Goal: Information Seeking & Learning: Learn about a topic

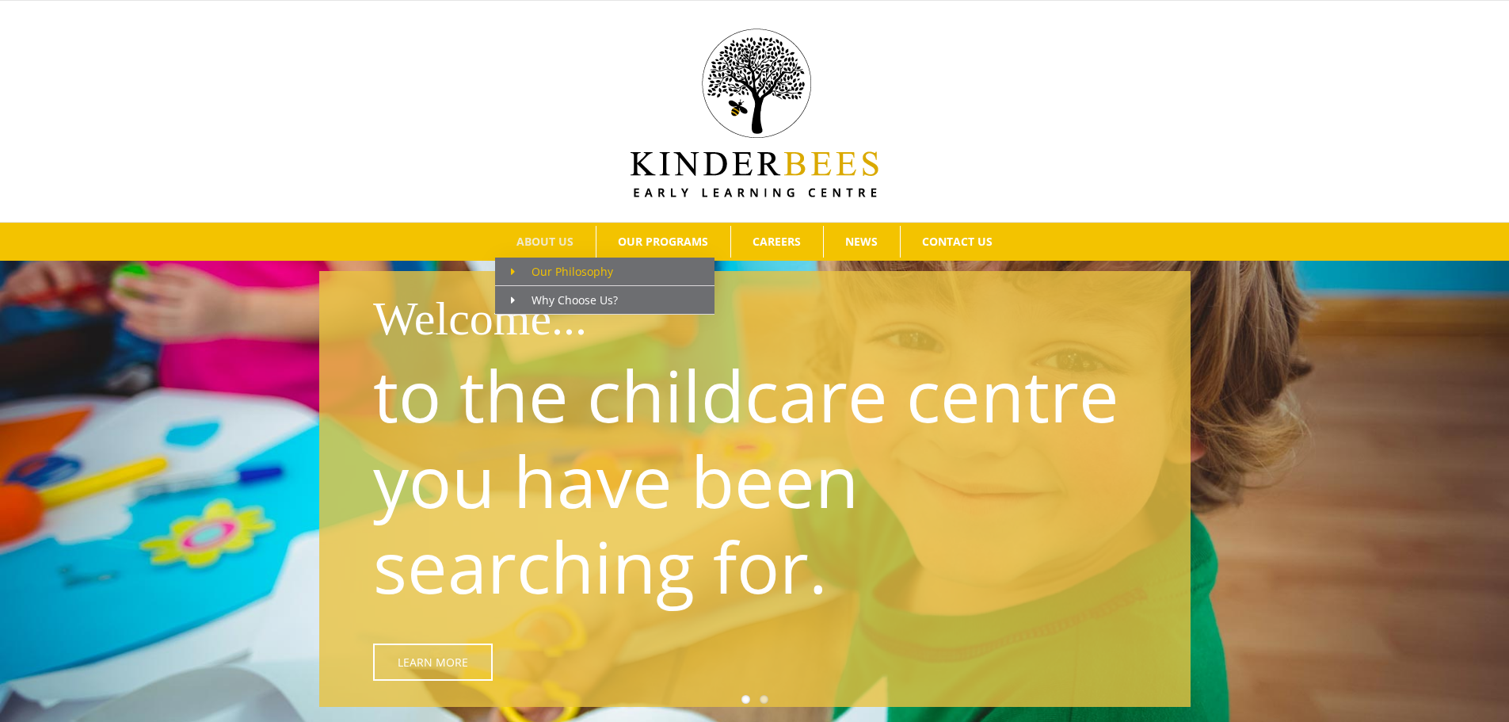
click at [533, 267] on span "Our Philosophy" at bounding box center [562, 271] width 102 height 15
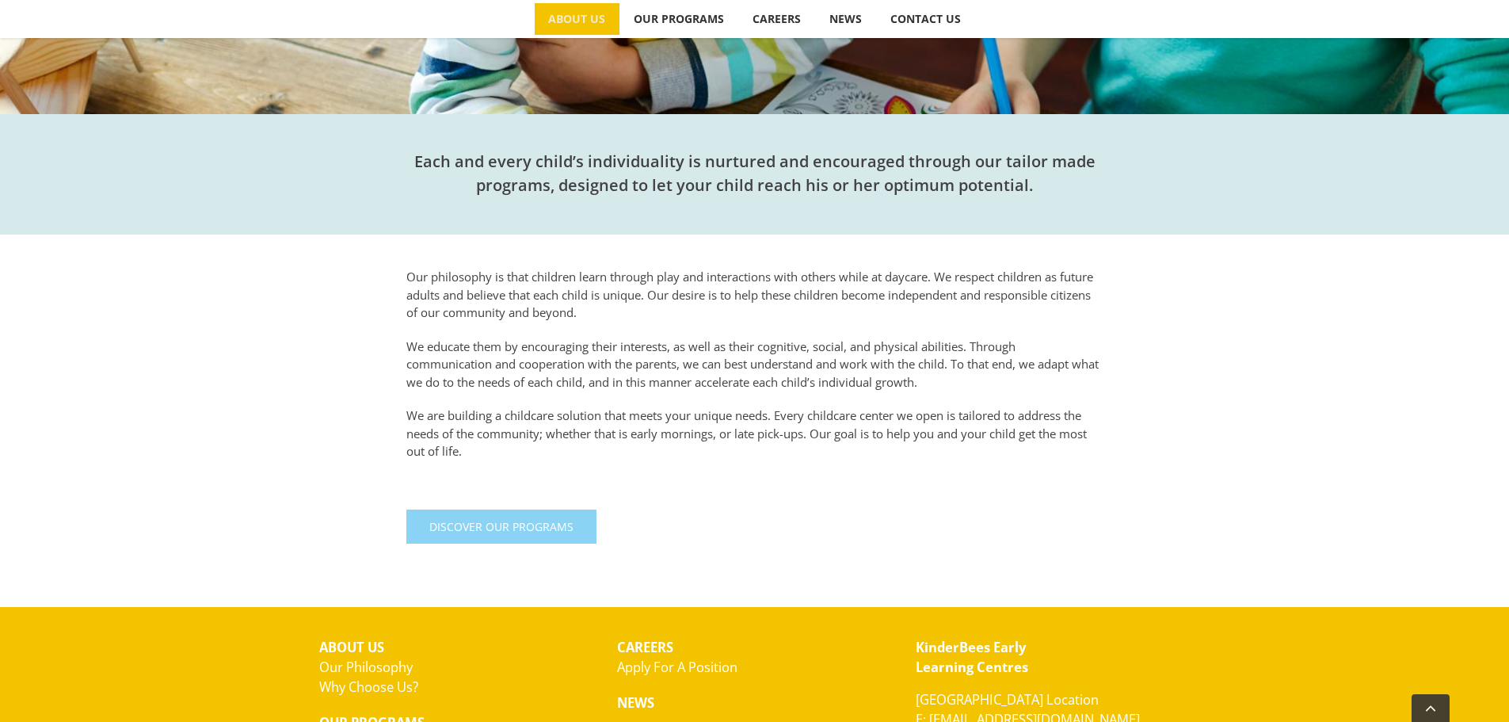
scroll to position [554, 0]
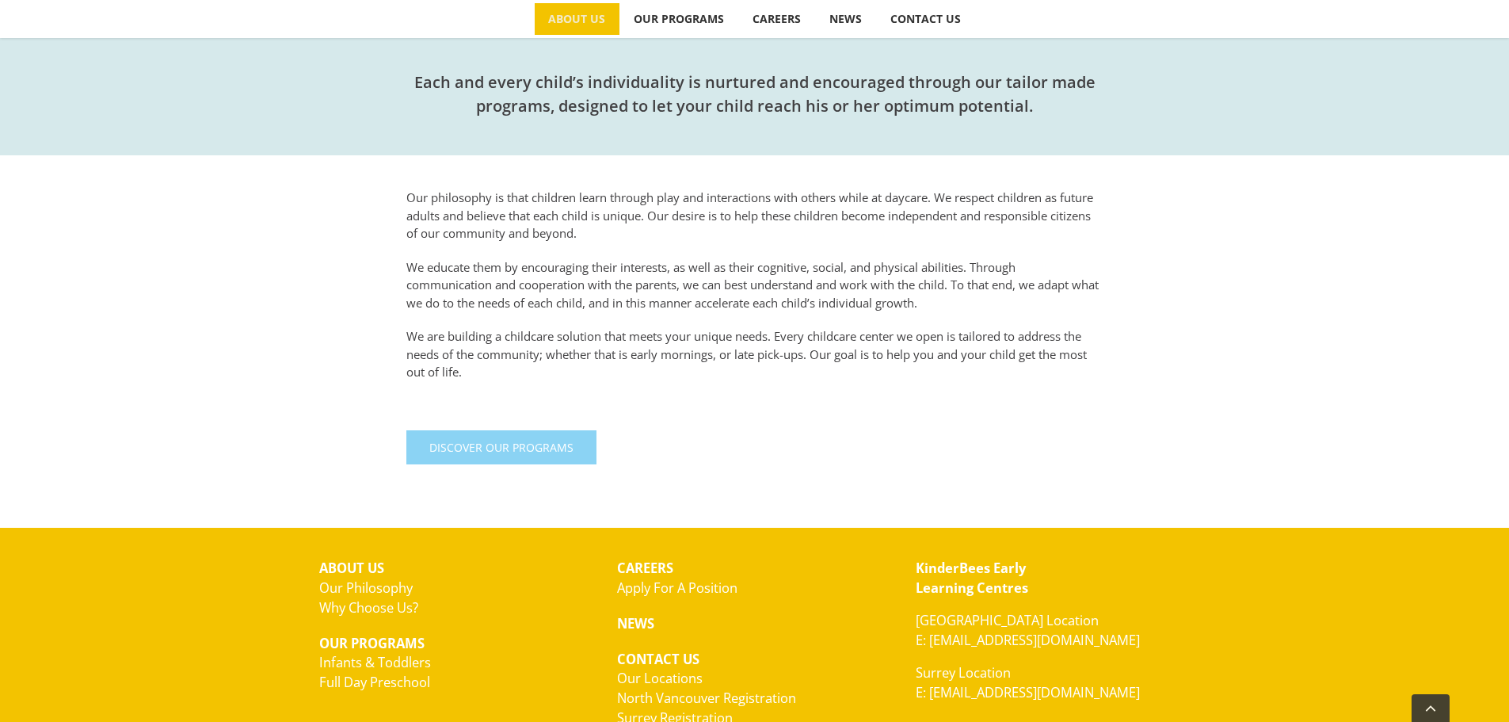
click at [471, 460] on link "Discover Our Programs" at bounding box center [501, 447] width 190 height 34
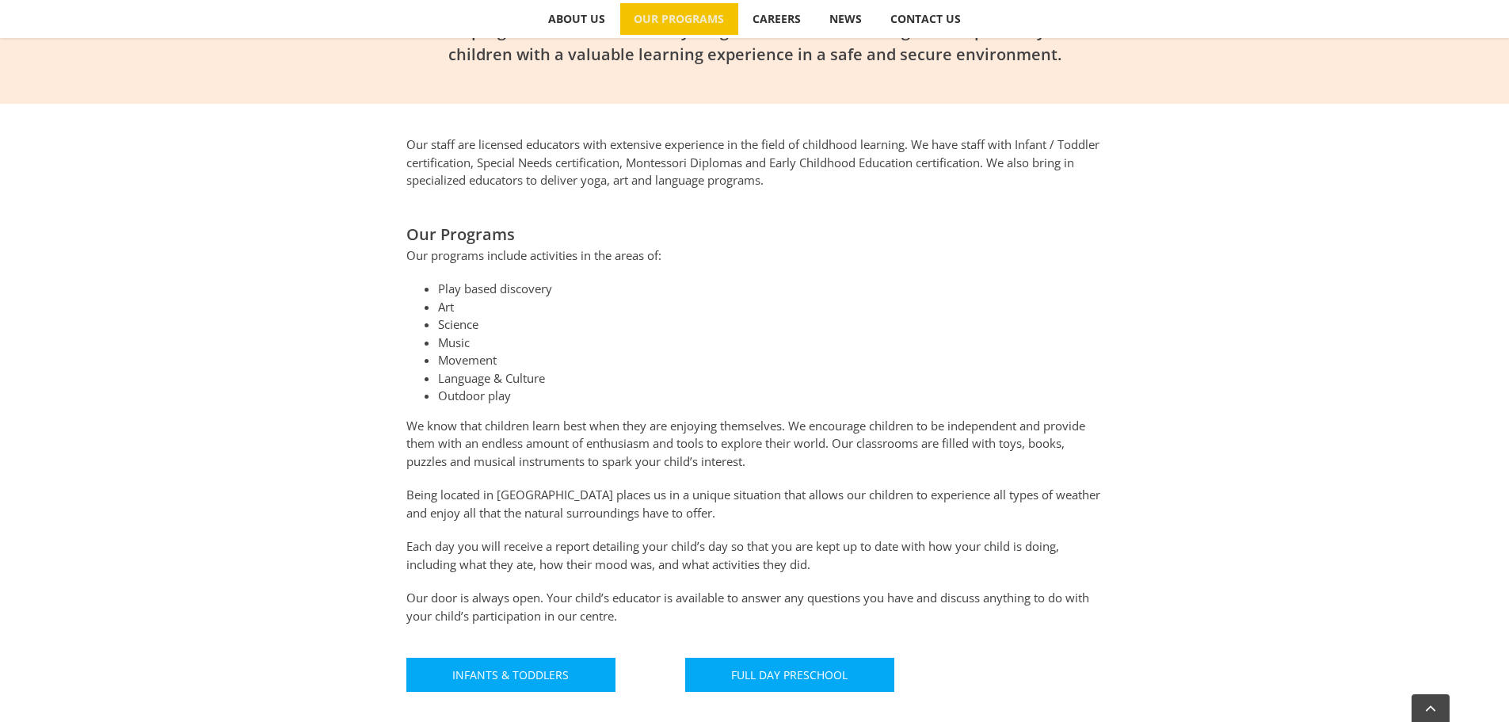
scroll to position [634, 0]
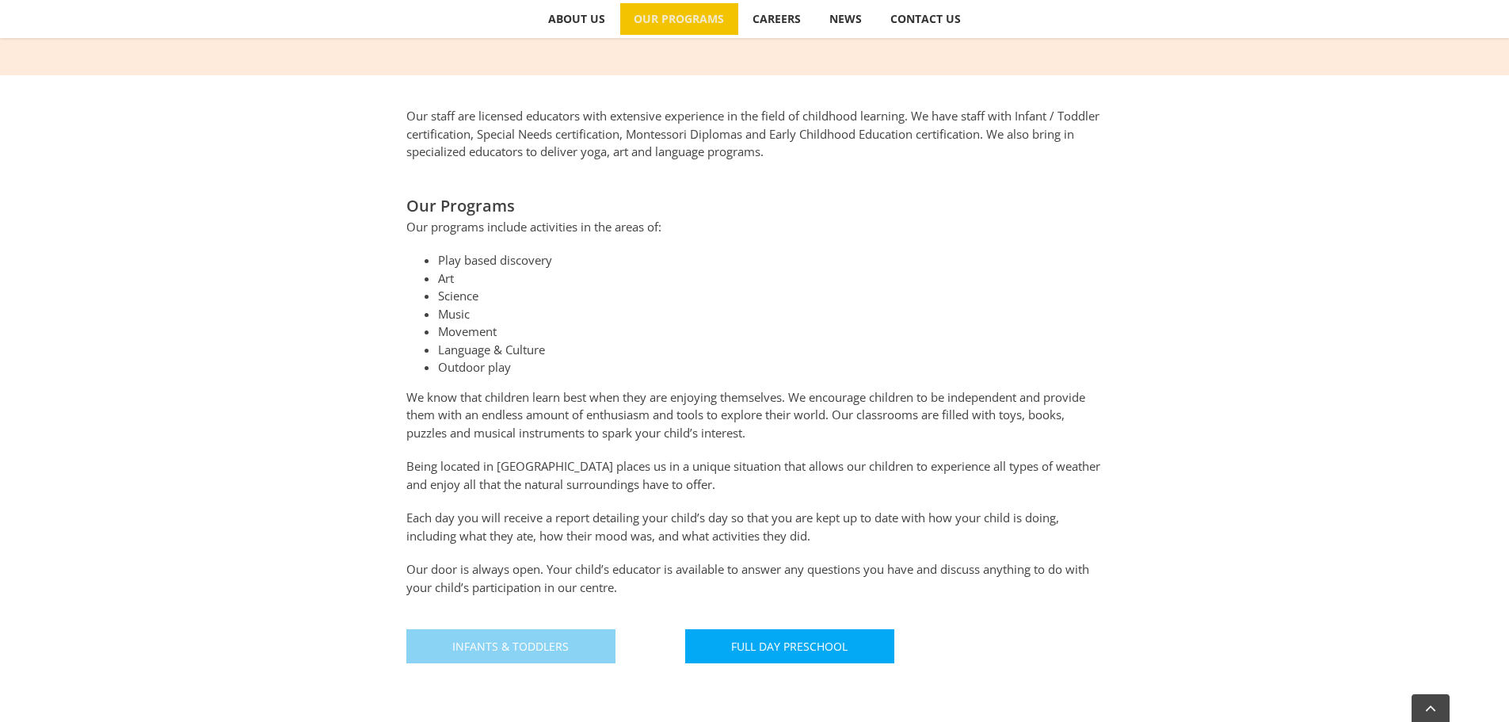
click at [559, 658] on link "Infants & Toddlers" at bounding box center [510, 646] width 209 height 34
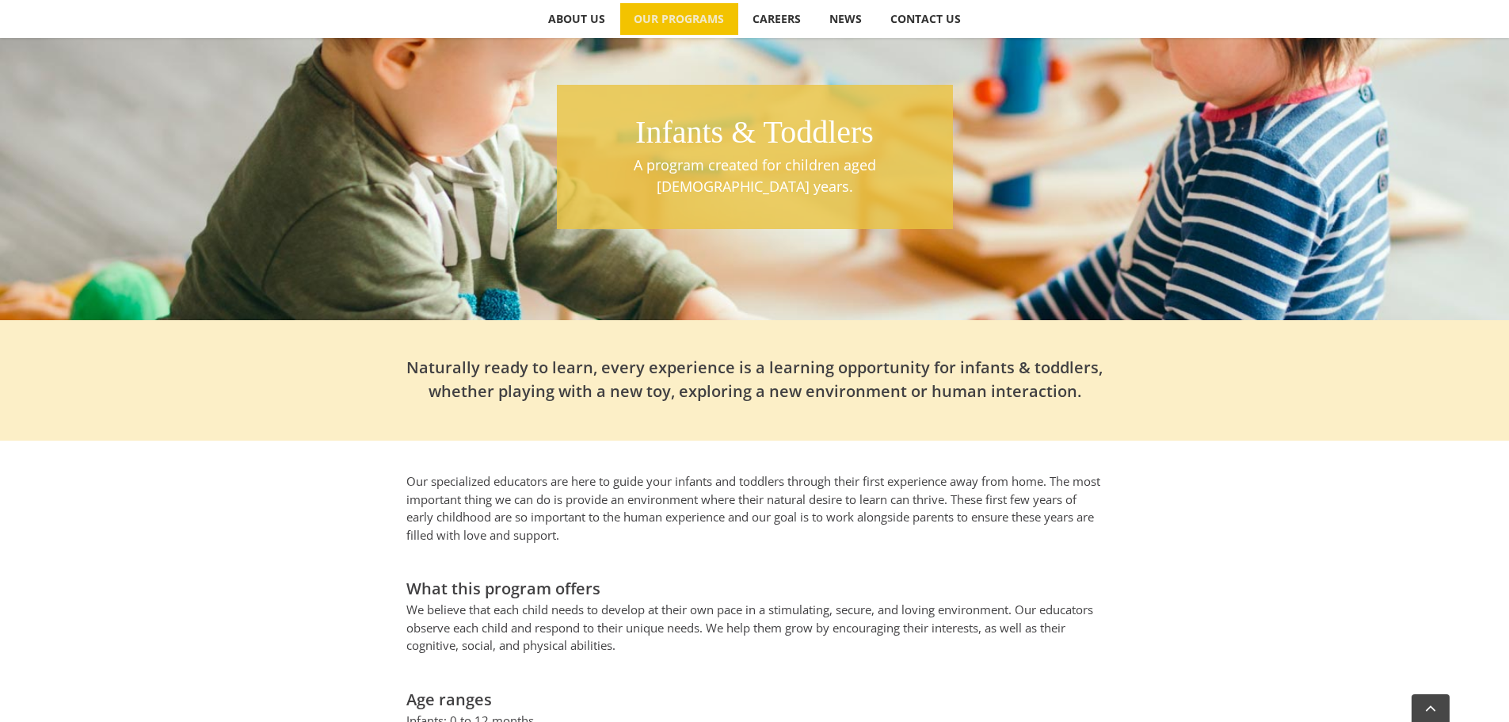
scroll to position [237, 0]
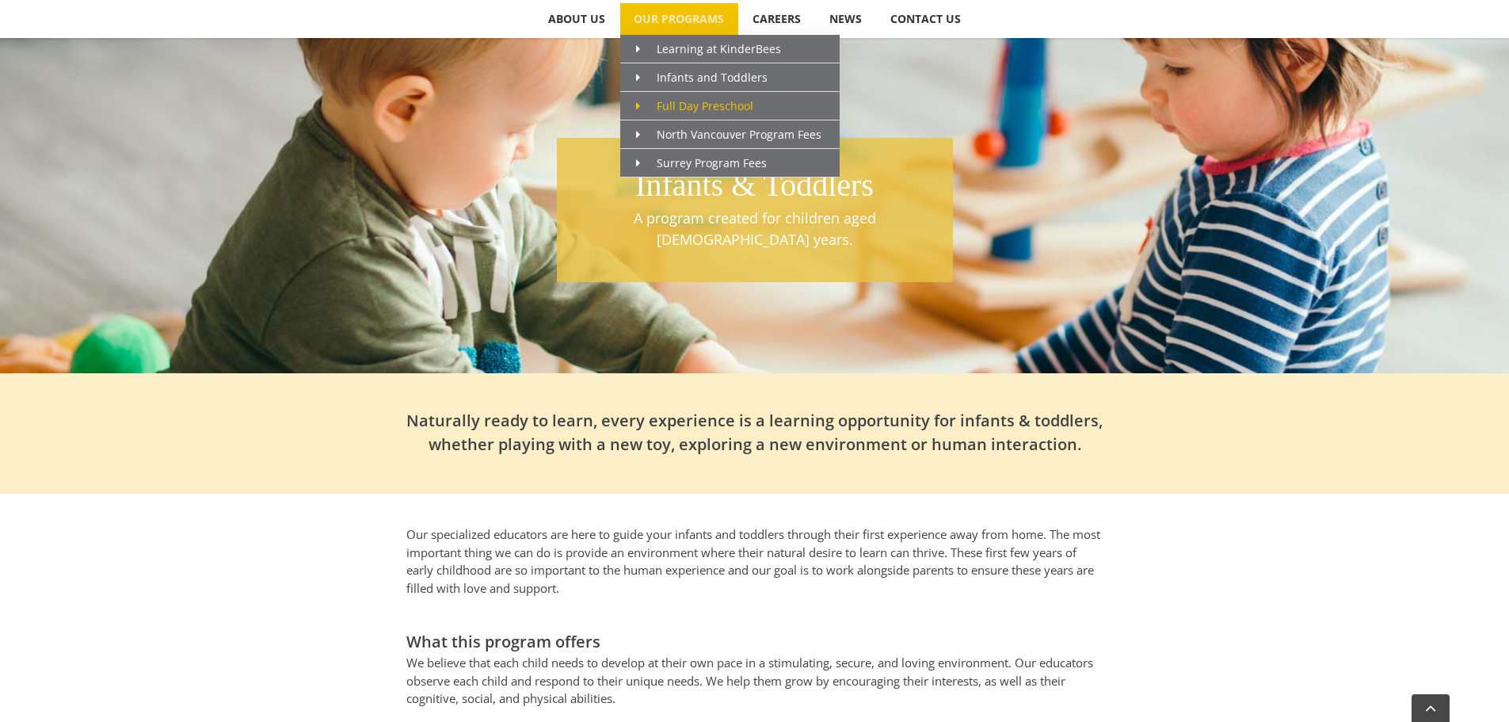
click at [645, 105] on span "Main Menu" at bounding box center [646, 105] width 21 height 17
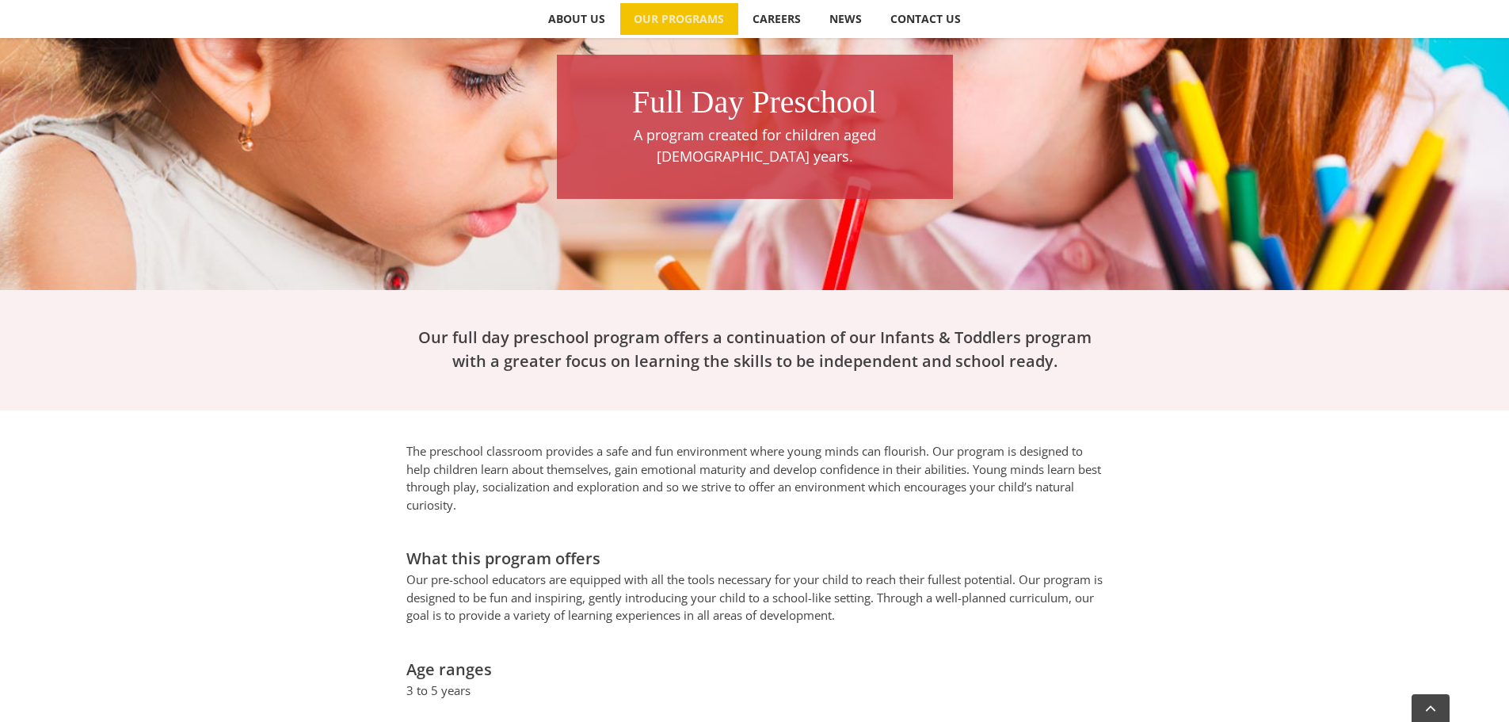
scroll to position [317, 0]
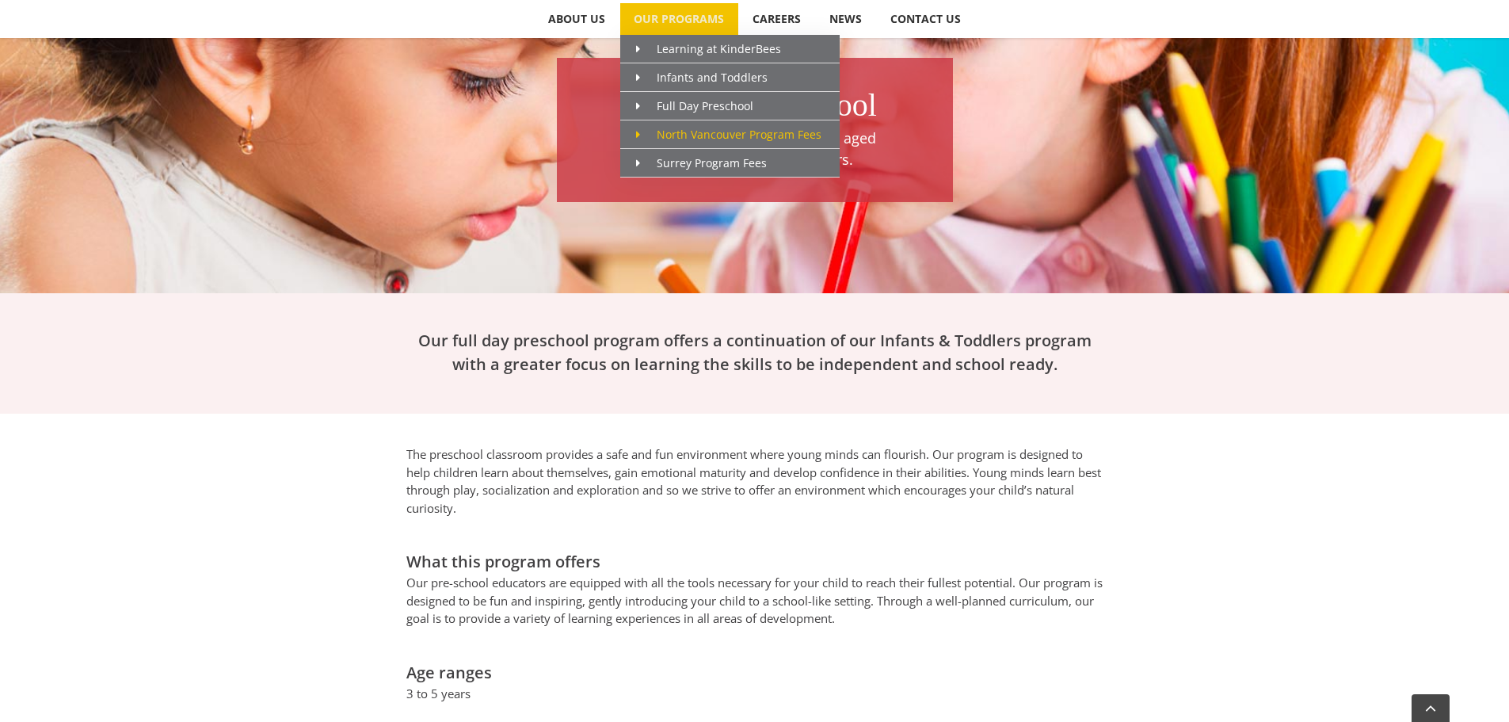
click at [642, 124] on link "North Vancouver Program Fees" at bounding box center [729, 134] width 219 height 29
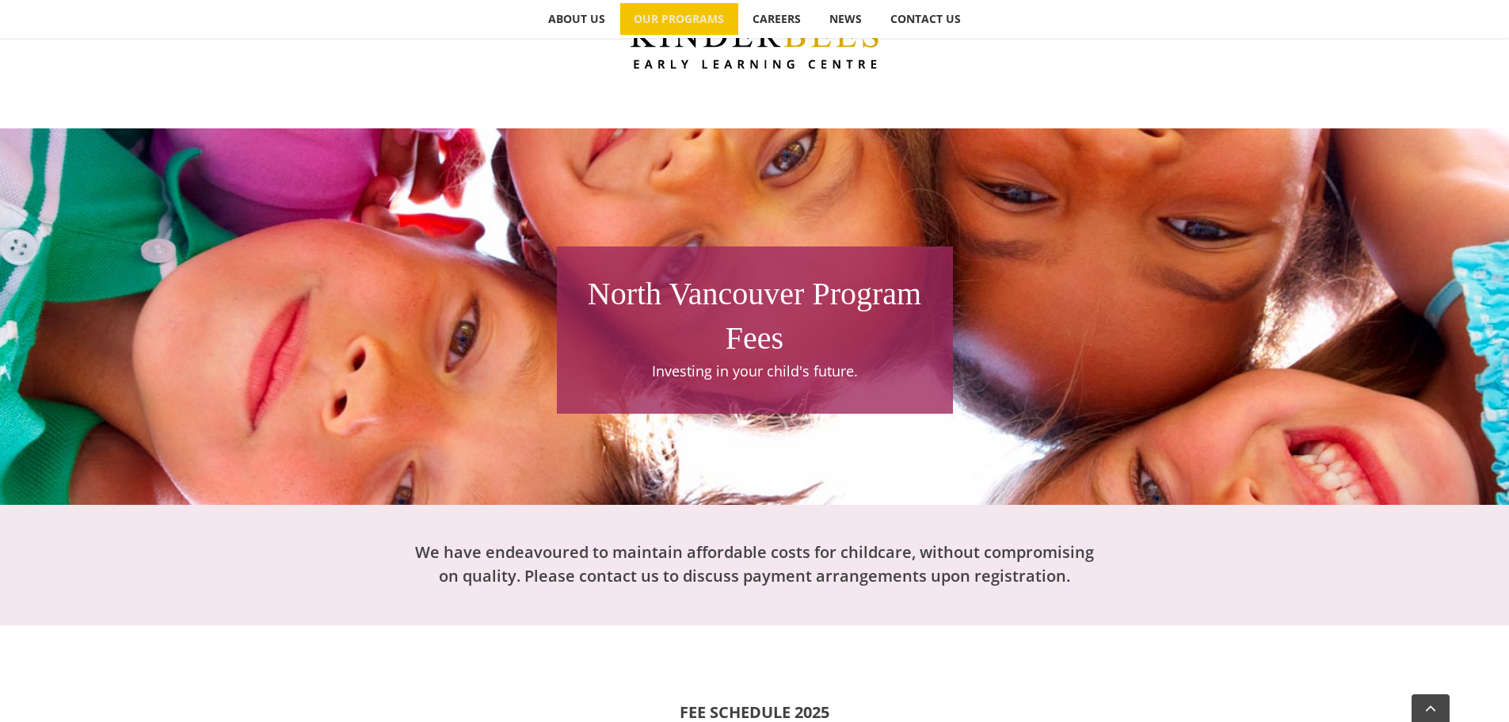
scroll to position [79, 0]
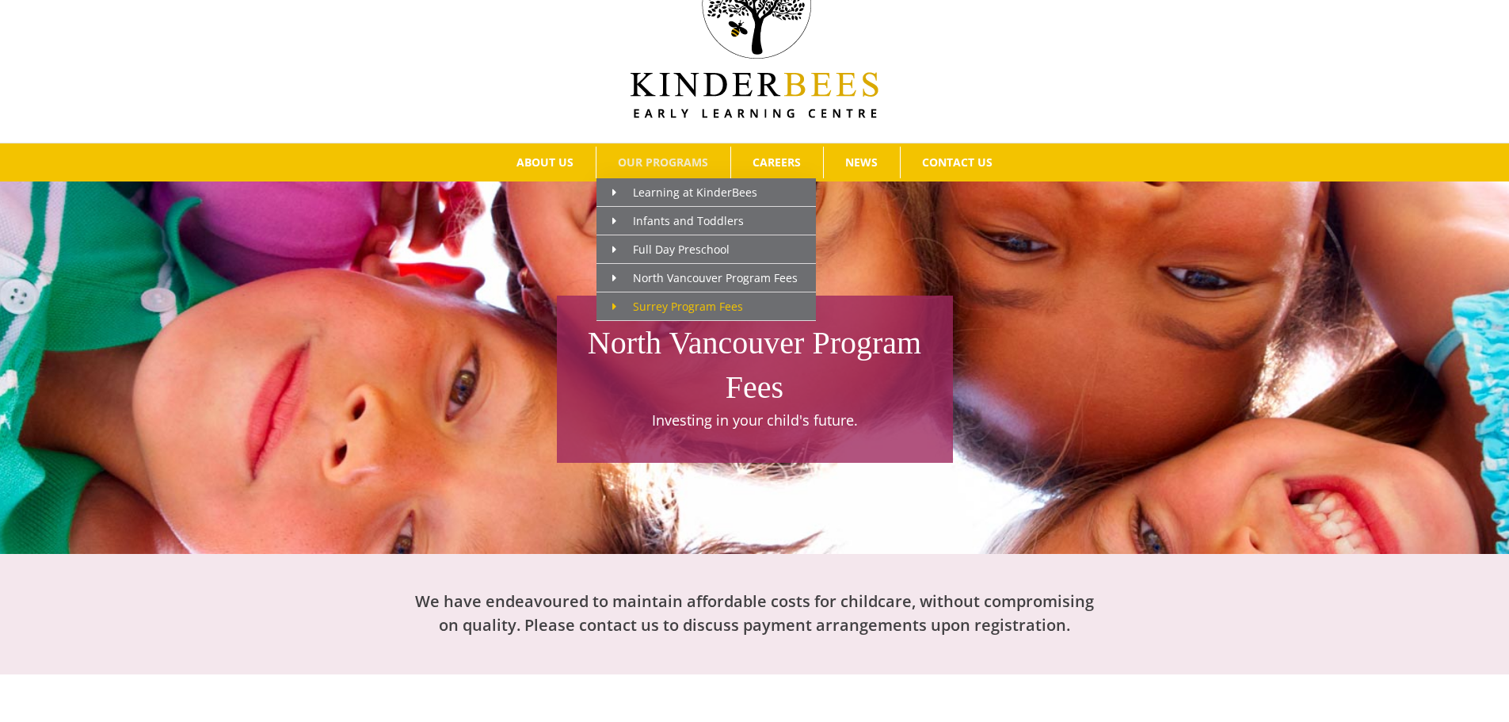
click at [644, 299] on span "Surrey Program Fees" at bounding box center [677, 306] width 131 height 15
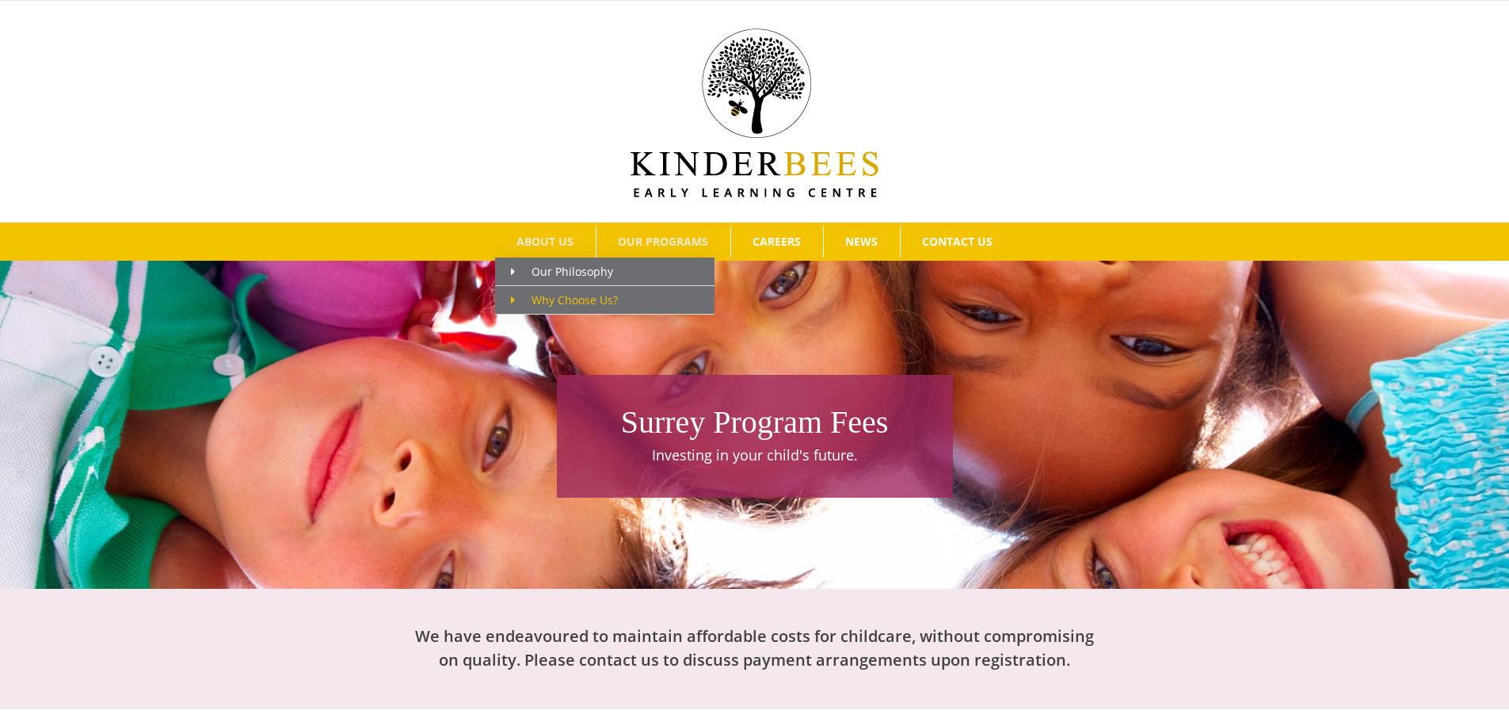
click at [515, 299] on icon "Main Menu" at bounding box center [513, 300] width 4 height 11
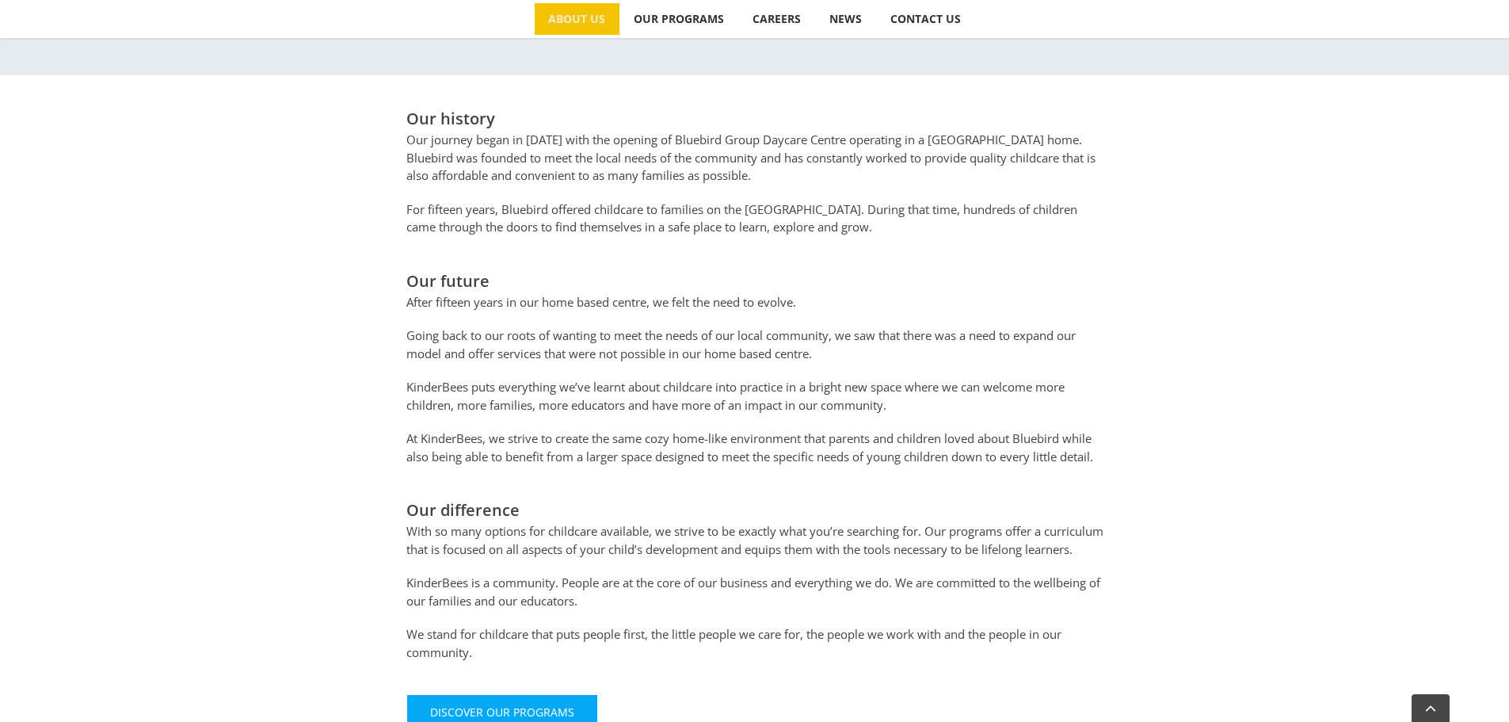
scroll to position [792, 0]
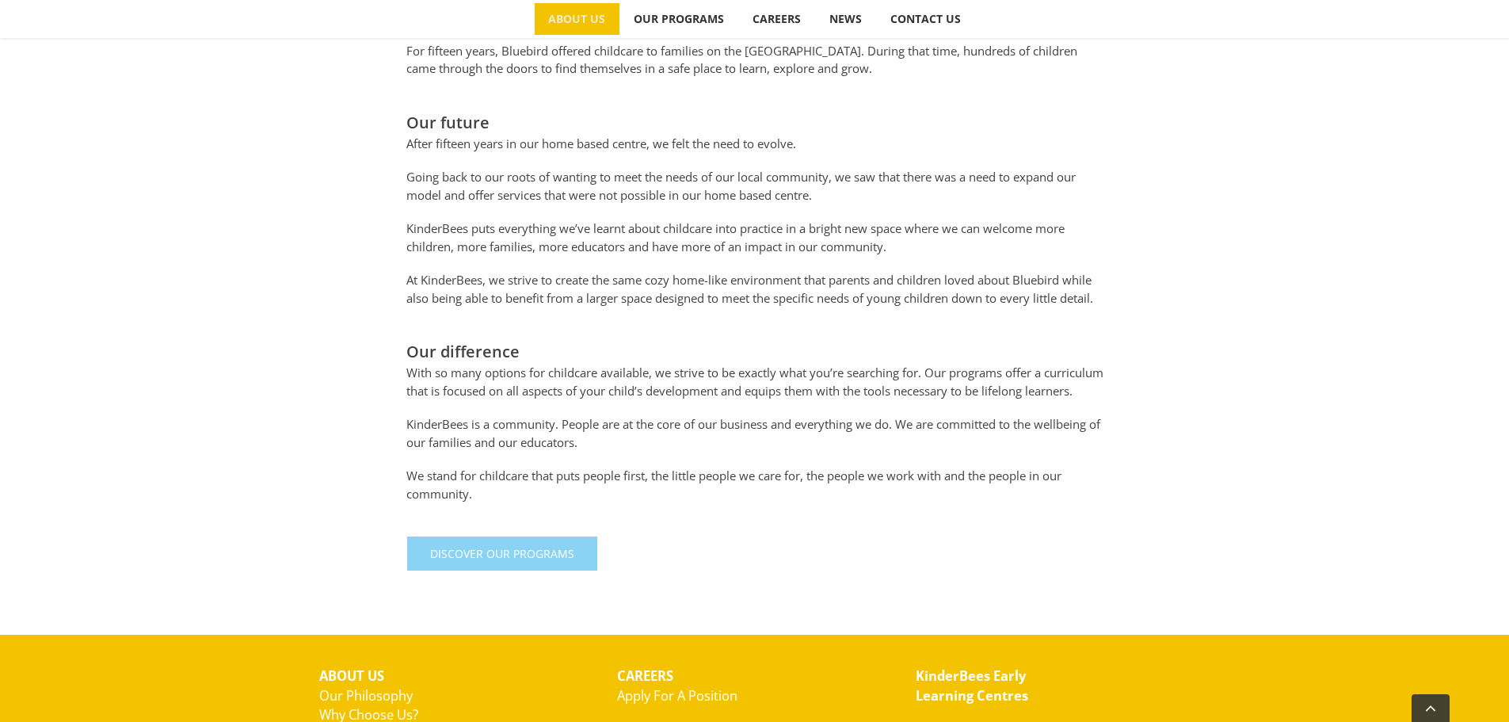
click at [494, 560] on span "Discover Our Programs" at bounding box center [502, 553] width 144 height 13
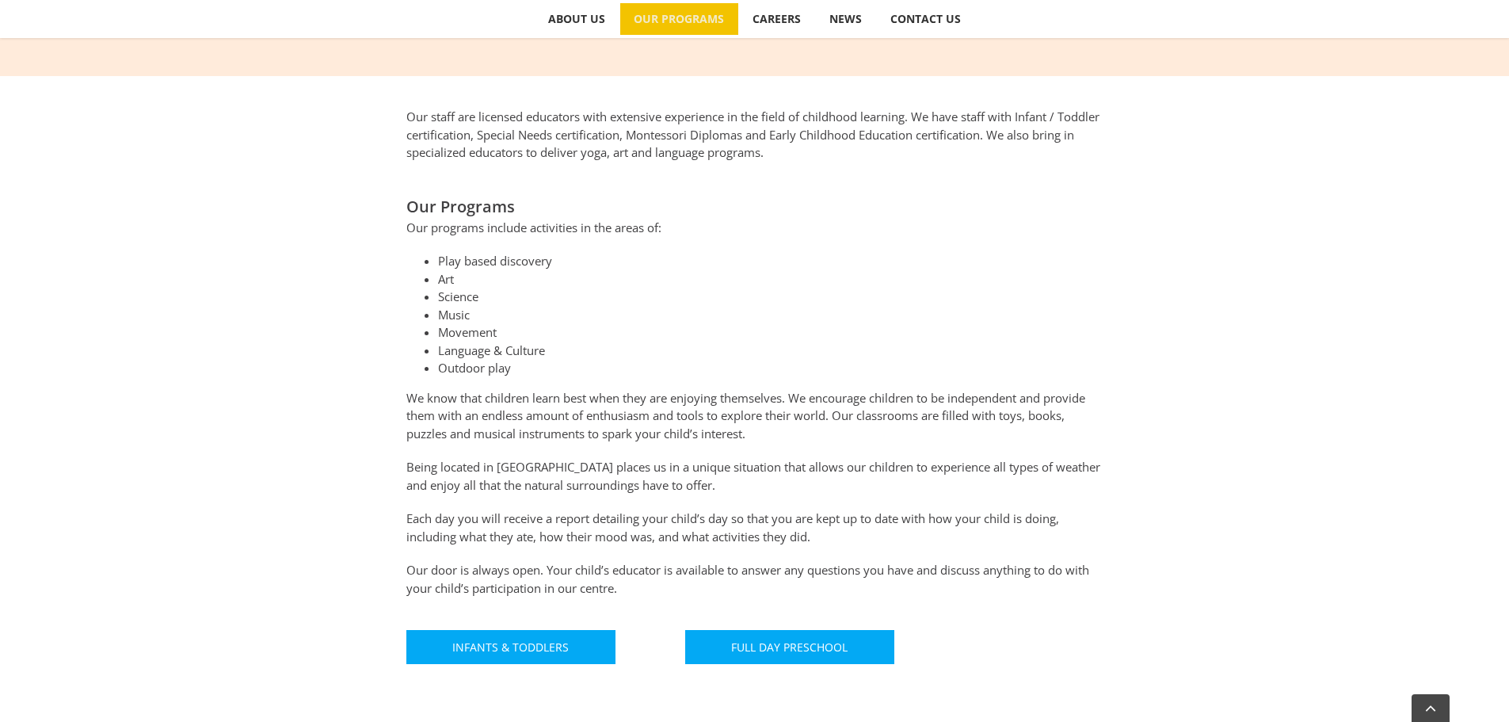
scroll to position [634, 0]
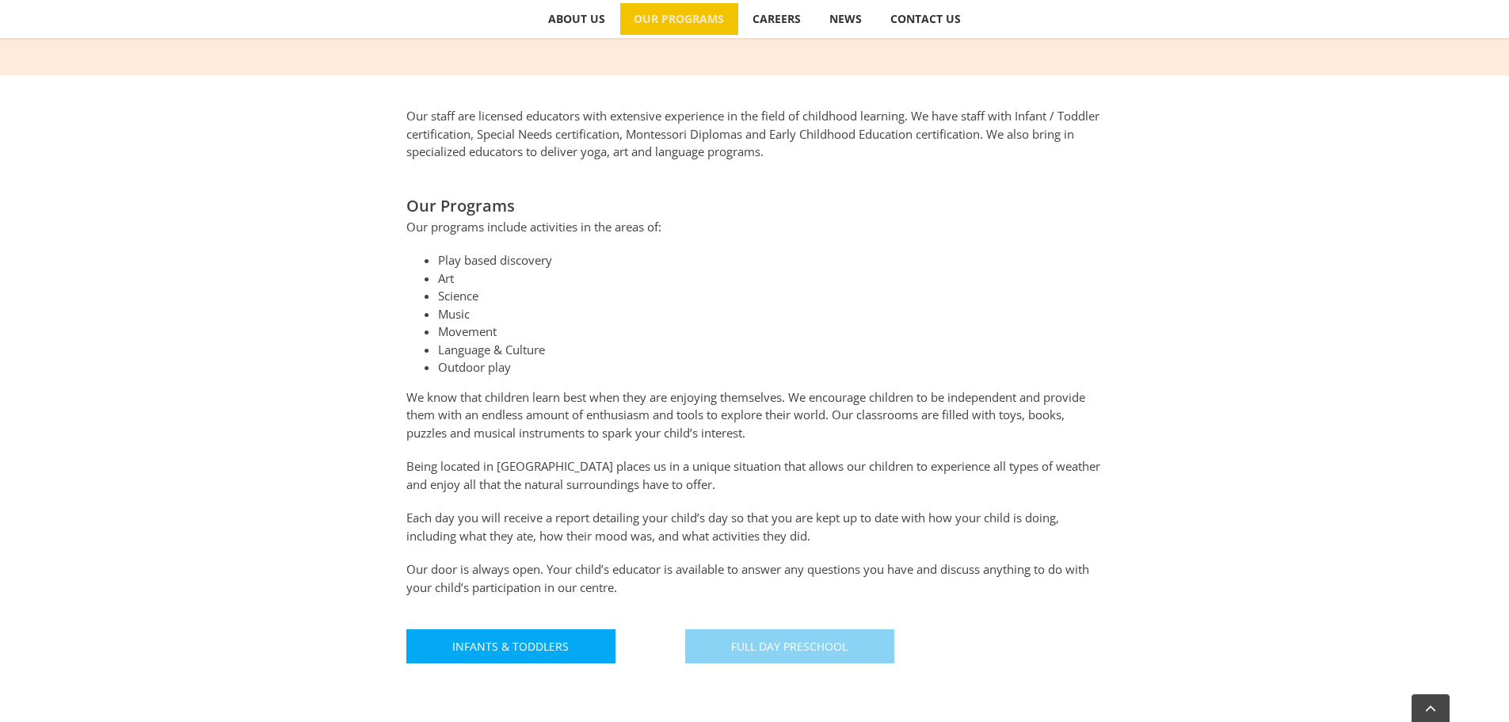
click at [762, 635] on link "Full Day Preschool" at bounding box center [789, 646] width 209 height 34
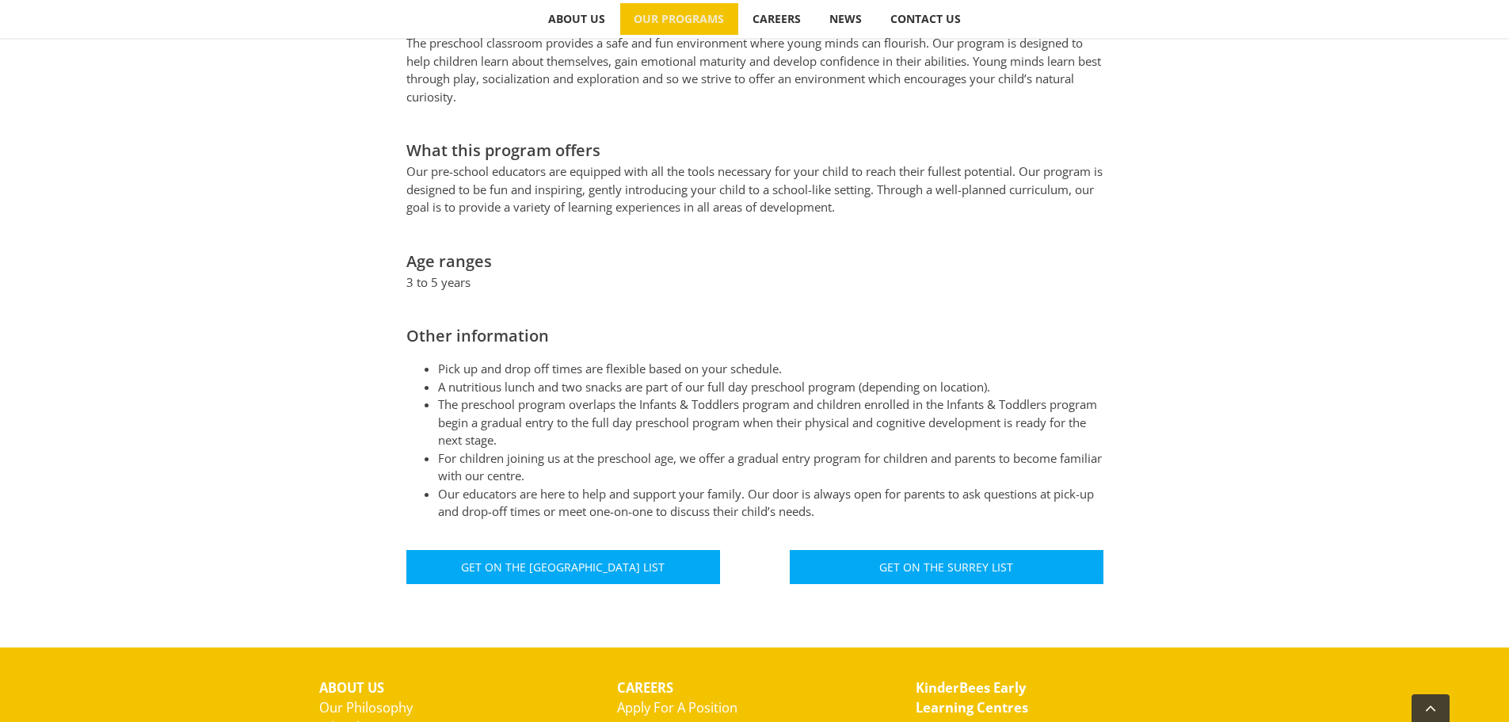
scroll to position [792, 0]
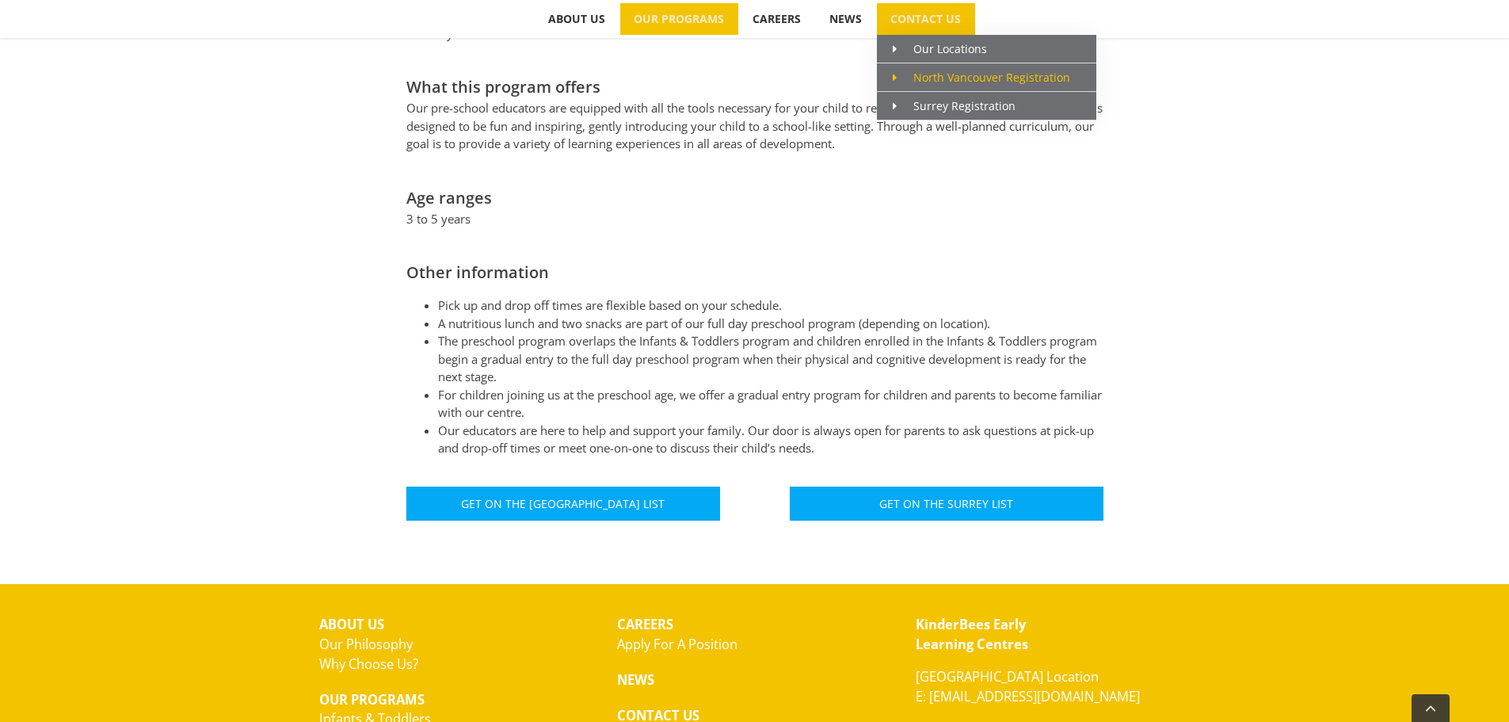
click at [894, 76] on icon "Main Menu" at bounding box center [895, 77] width 4 height 11
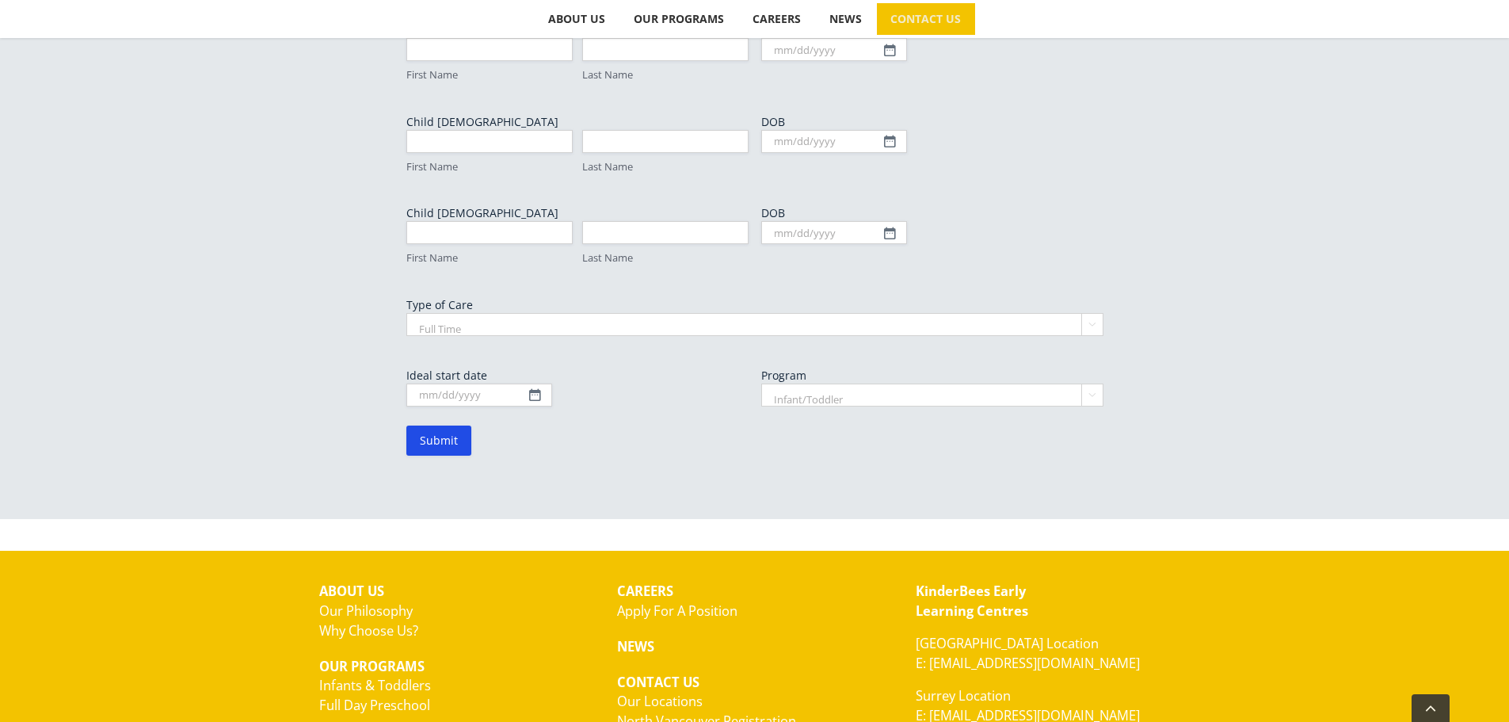
scroll to position [1030, 0]
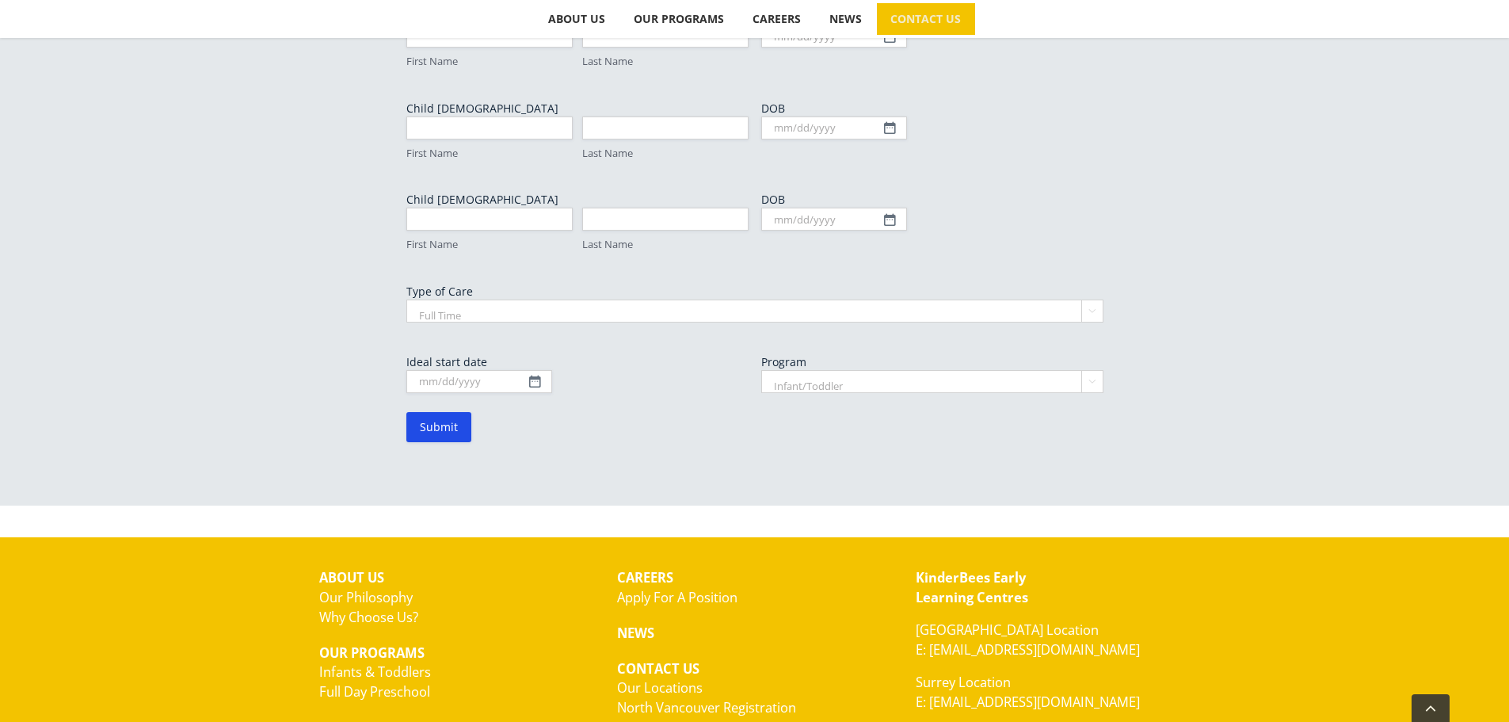
click at [773, 347] on form "Parent/Guardian Name (Required) First Last Email (Required) Phone Child [DEMOGR…" at bounding box center [754, 109] width 697 height 666
